Goal: Information Seeking & Learning: Learn about a topic

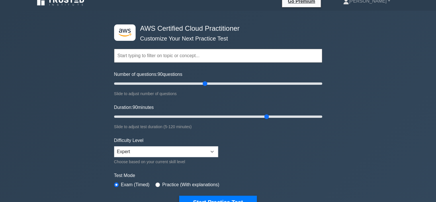
scroll to position [8, 0]
drag, startPoint x: 206, startPoint y: 82, endPoint x: 179, endPoint y: 84, distance: 27.6
type input "65"
click at [179, 84] on input "Number of questions: 65 questions" at bounding box center [218, 83] width 208 height 7
click at [219, 196] on button "Start Practice Test" at bounding box center [217, 201] width 77 height 13
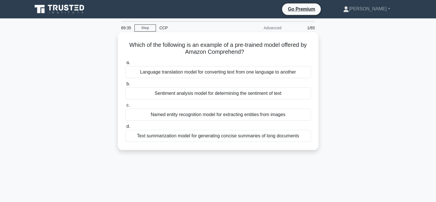
click at [211, 75] on div "Language translation model for converting text from one language to another" at bounding box center [218, 72] width 186 height 12
click at [125, 65] on input "a. Language translation model for converting text from one language to another" at bounding box center [125, 63] width 0 height 4
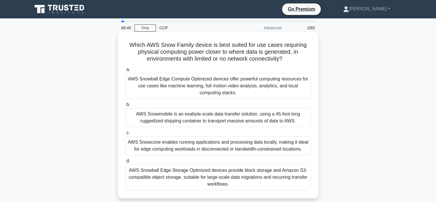
click at [212, 91] on div "AWS Snowball Edge Compute Optimized devices offer powerful computing resources …" at bounding box center [218, 86] width 186 height 26
click at [125, 71] on input "a. AWS Snowball Edge Compute Optimized devices offer powerful computing resourc…" at bounding box center [125, 70] width 0 height 4
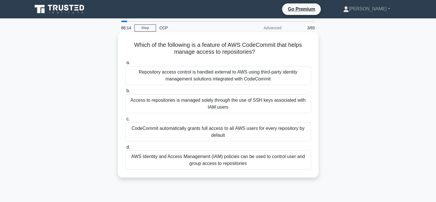
click at [218, 159] on div "AWS Identity and Access Management (IAM) policies can be used to control user a…" at bounding box center [218, 159] width 186 height 19
click at [125, 149] on input "d. AWS Identity and Access Management (IAM) policies can be used to control use…" at bounding box center [125, 147] width 0 height 4
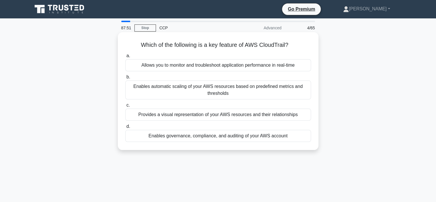
click at [220, 114] on div "Provides a visual representation of your AWS resources and their relationships" at bounding box center [218, 114] width 186 height 12
click at [125, 107] on input "c. Provides a visual representation of your AWS resources and their relationshi…" at bounding box center [125, 105] width 0 height 4
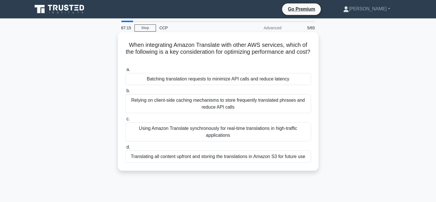
click at [225, 81] on div "Batching translation requests to minimize API calls and reduce latency" at bounding box center [218, 79] width 186 height 12
click at [125, 71] on input "a. Batching translation requests to minimize API calls and reduce latency" at bounding box center [125, 70] width 0 height 4
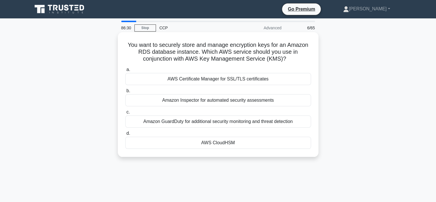
click at [241, 79] on div "AWS Certificate Manager for SSL/TLS certificates" at bounding box center [218, 79] width 186 height 12
click at [125, 71] on input "a. AWS Certificate Manager for SSL/TLS certificates" at bounding box center [125, 70] width 0 height 4
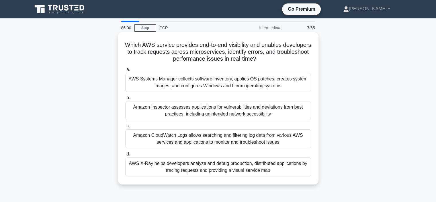
click at [212, 80] on div "AWS Systems Manager collects software inventory, applies OS patches, creates sy…" at bounding box center [218, 82] width 186 height 19
click at [125, 71] on input "a. AWS Systems Manager collects software inventory, applies OS patches, creates…" at bounding box center [125, 70] width 0 height 4
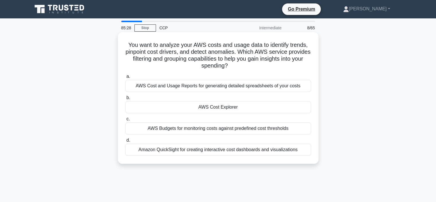
click at [204, 110] on div "AWS Cost Explorer" at bounding box center [218, 107] width 186 height 12
click at [125, 100] on input "b. AWS Cost Explorer" at bounding box center [125, 98] width 0 height 4
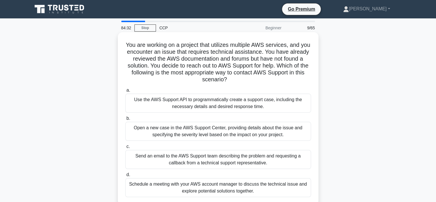
click at [220, 103] on div "Use the AWS Support API to programmatically create a support case, including th…" at bounding box center [218, 102] width 186 height 19
click at [125, 92] on input "a. Use the AWS Support API to programmatically create a support case, including…" at bounding box center [125, 90] width 0 height 4
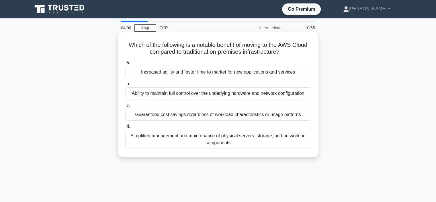
click at [231, 72] on div "Increased agility and faster time to market for new applications and services" at bounding box center [218, 72] width 186 height 12
click at [125, 65] on input "a. Increased agility and faster time to market for new applications and services" at bounding box center [125, 63] width 0 height 4
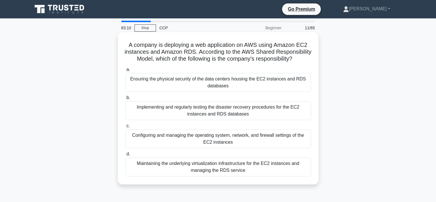
click at [241, 117] on div "Implementing and regularly testing the disaster recovery procedures for the EC2…" at bounding box center [218, 110] width 186 height 19
click at [125, 100] on input "b. Implementing and regularly testing the disaster recovery procedures for the …" at bounding box center [125, 98] width 0 height 4
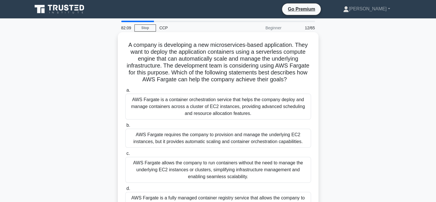
click at [164, 138] on div "AWS Fargate requires the company to provision and manage the underlying EC2 ins…" at bounding box center [218, 137] width 186 height 19
click at [125, 127] on input "b. AWS Fargate requires the company to provision and manage the underlying EC2 …" at bounding box center [125, 125] width 0 height 4
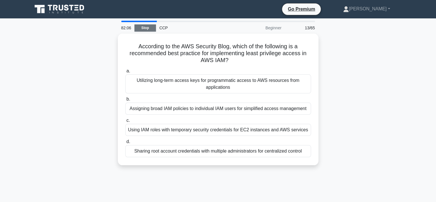
click at [149, 30] on link "Stop" at bounding box center [145, 27] width 22 height 7
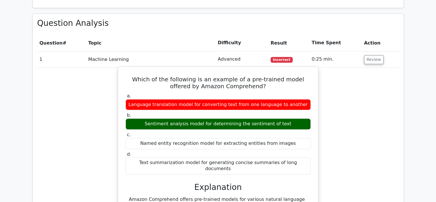
scroll to position [459, 0]
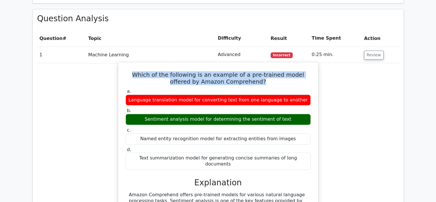
drag, startPoint x: 124, startPoint y: 48, endPoint x: 280, endPoint y: 58, distance: 156.0
click at [280, 64] on div "Which of the following is an example of a pre-trained model offered by Amazon C…" at bounding box center [218, 168] width 196 height 208
copy h5 "Which of the following is an example of a pre-trained model offered by Amazon C…"
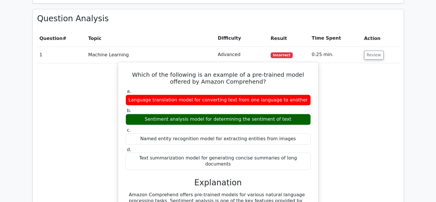
click at [128, 87] on div "a. Language translation model for converting text from one language to another …" at bounding box center [218, 128] width 192 height 83
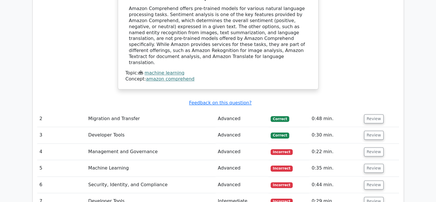
scroll to position [646, 0]
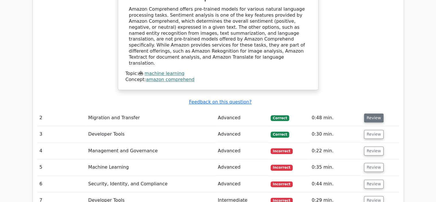
click at [367, 113] on button "Review" at bounding box center [373, 117] width 19 height 9
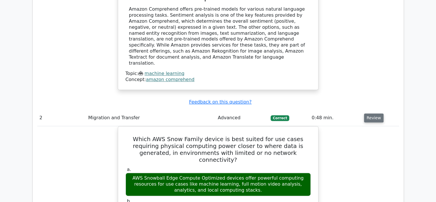
click at [367, 113] on button "Review" at bounding box center [373, 117] width 19 height 9
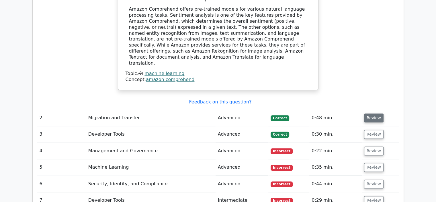
click at [366, 113] on button "Review" at bounding box center [373, 117] width 19 height 9
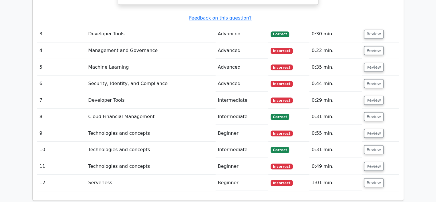
scroll to position [1044, 0]
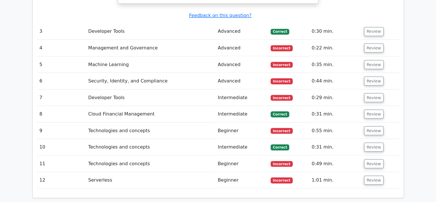
drag, startPoint x: 313, startPoint y: 123, endPoint x: 414, endPoint y: 159, distance: 107.8
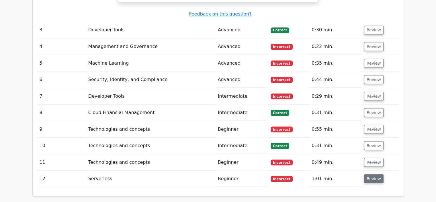
click at [369, 174] on button "Review" at bounding box center [373, 178] width 19 height 9
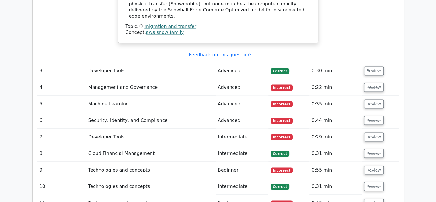
scroll to position [994, 0]
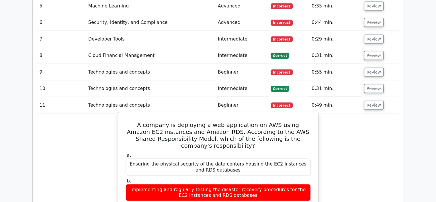
scroll to position [1098, 0]
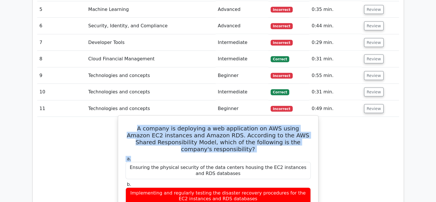
drag, startPoint x: 125, startPoint y: 59, endPoint x: 234, endPoint y: 85, distance: 111.9
copy div "A company is deploying a web application on AWS using Amazon EC2 instances and …"
